Goal: Information Seeking & Learning: Learn about a topic

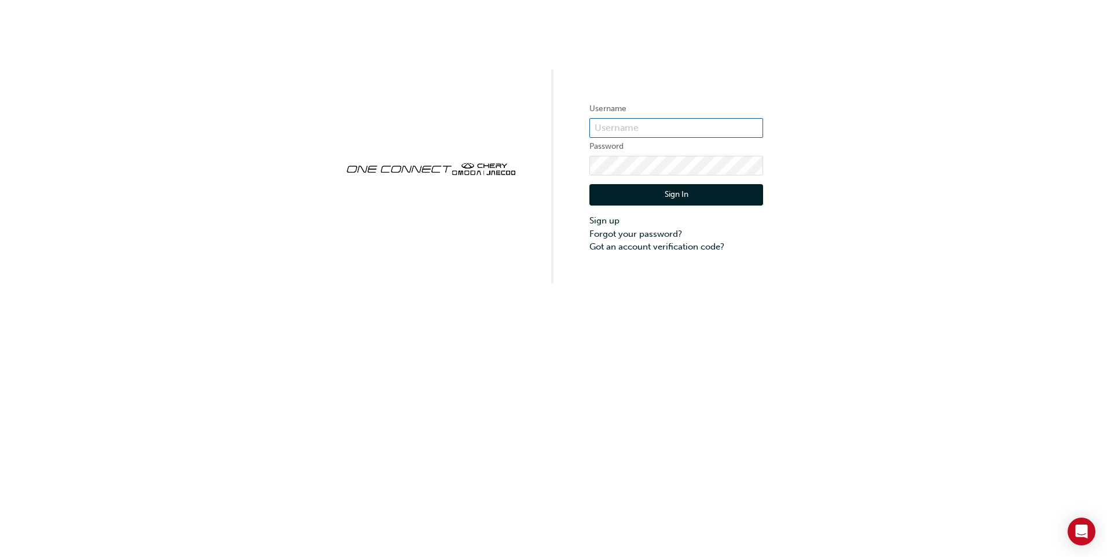
type input "CHAU1787"
click at [671, 190] on button "Sign In" at bounding box center [676, 195] width 174 height 22
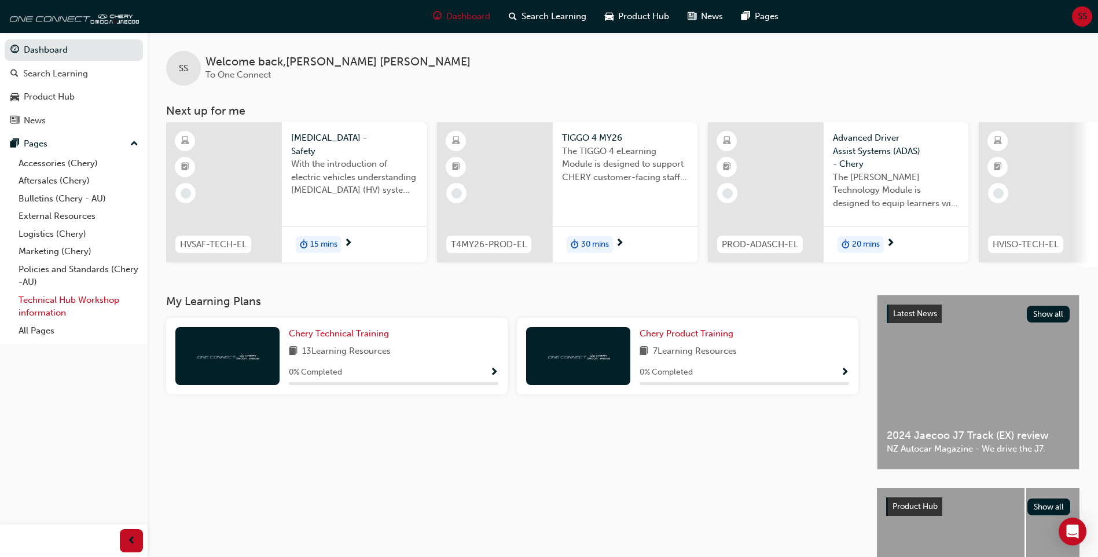
click at [95, 296] on link "Technical Hub Workshop information" at bounding box center [78, 306] width 129 height 31
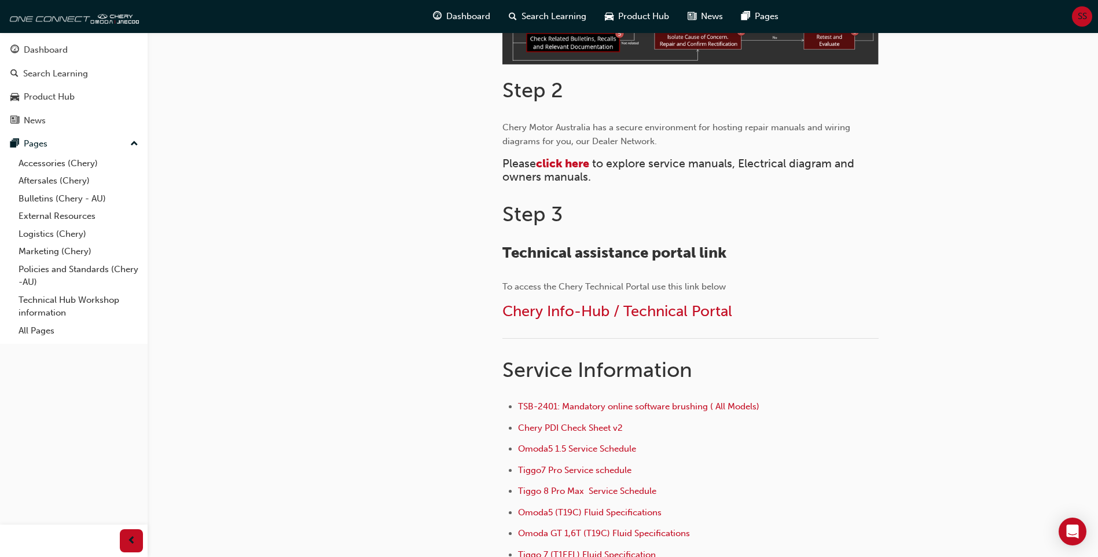
scroll to position [521, 0]
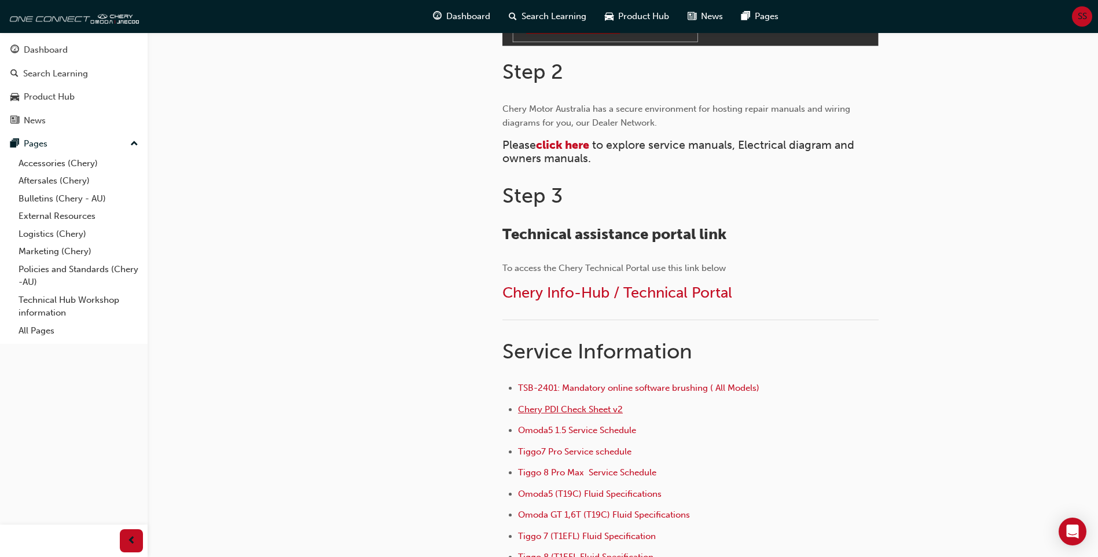
click at [590, 409] on span "Chery PDI Check Sheet v2" at bounding box center [570, 409] width 105 height 10
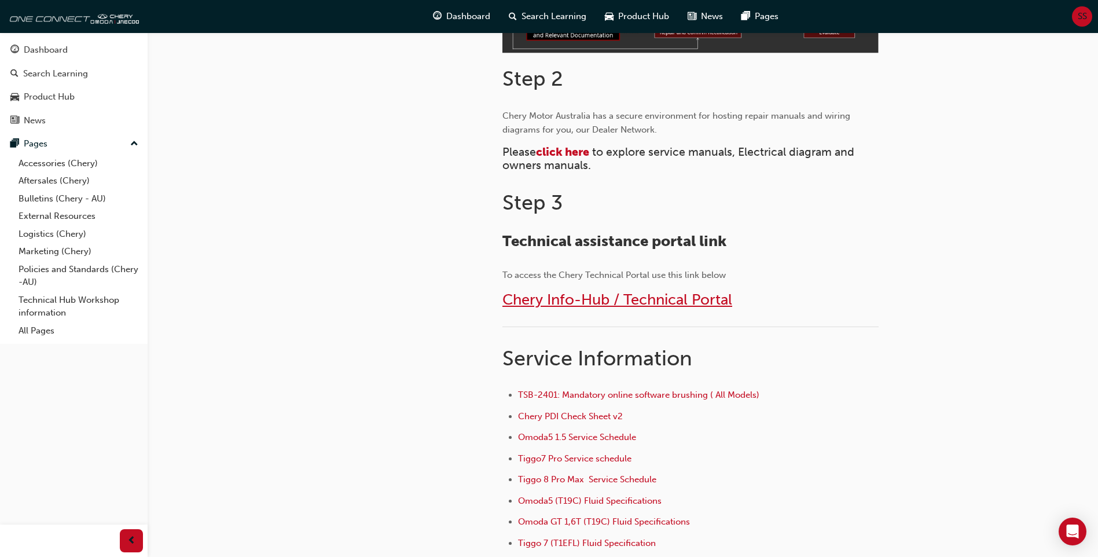
scroll to position [496, 0]
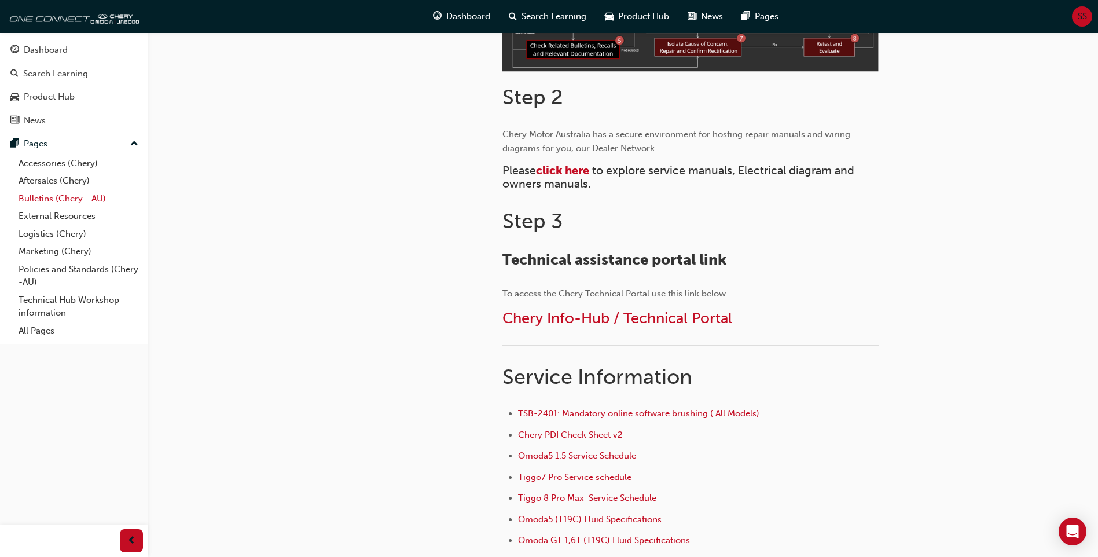
click at [64, 196] on link "Bulletins (Chery - AU)" at bounding box center [78, 199] width 129 height 18
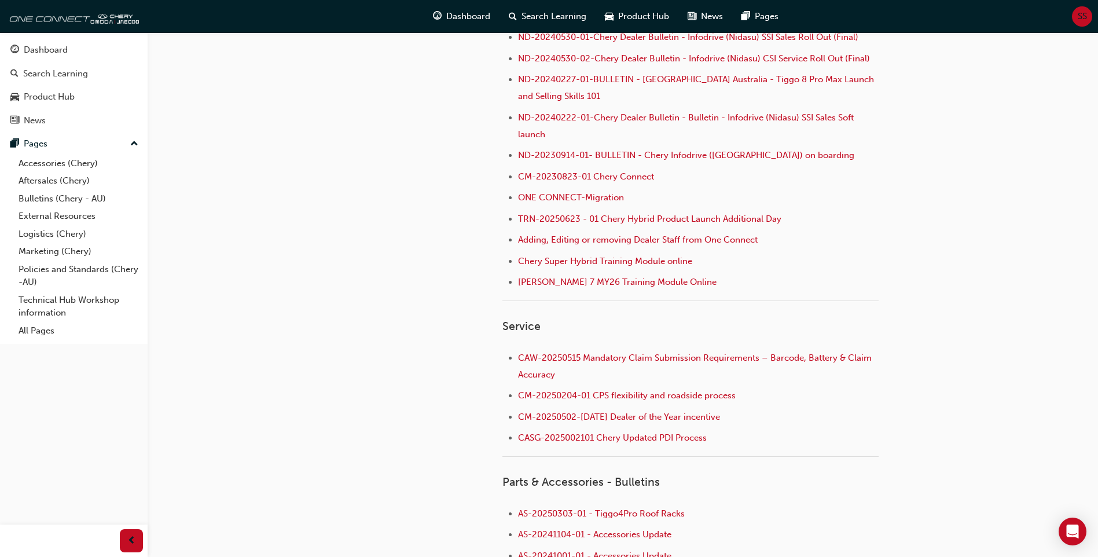
scroll to position [463, 0]
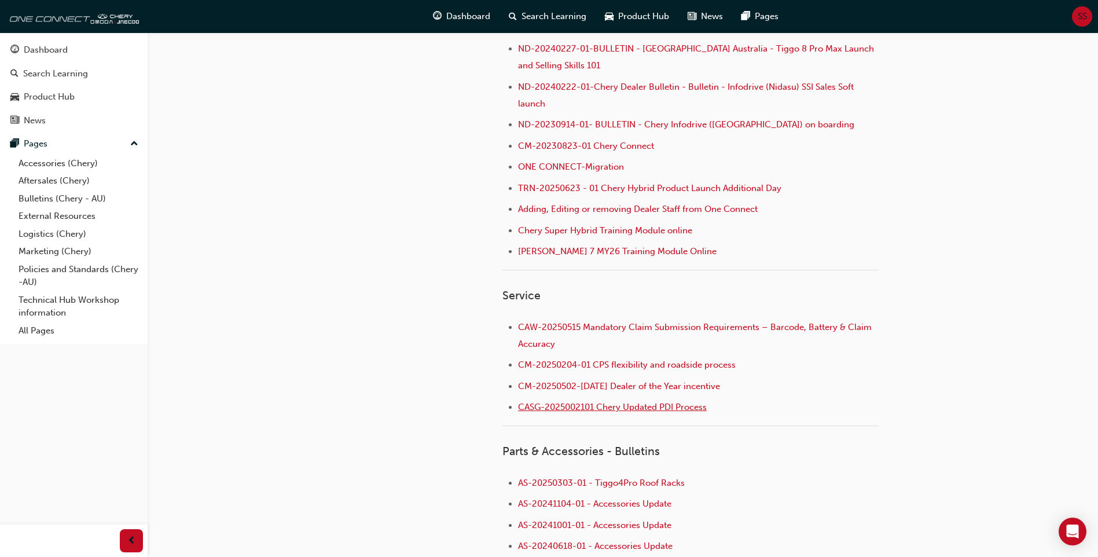
click at [542, 405] on span "CASG-2025002101 Chery Updated PDI Process" at bounding box center [612, 407] width 189 height 10
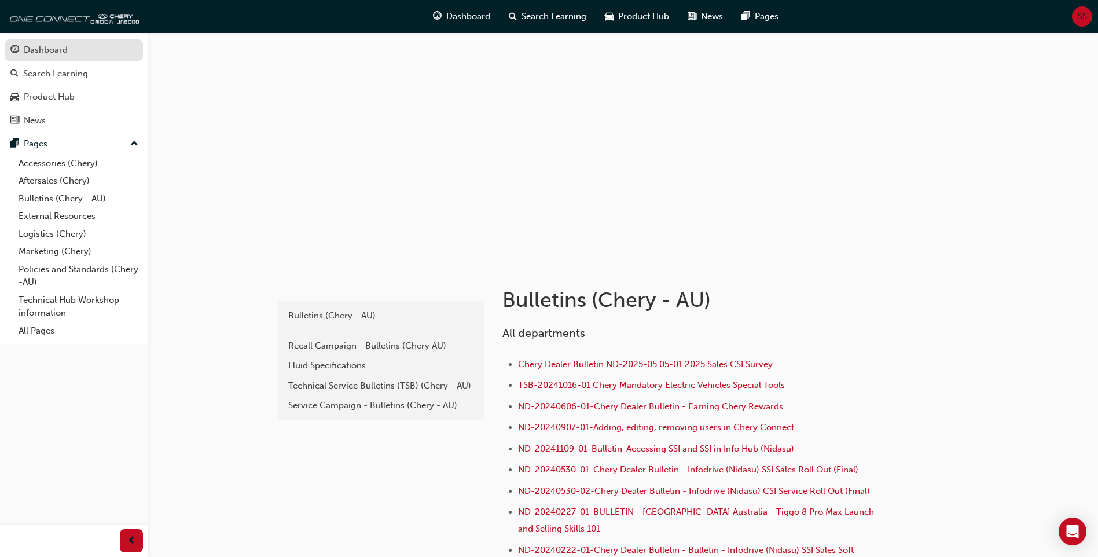
click at [47, 45] on div "Dashboard" at bounding box center [46, 49] width 44 height 13
